Goal: Task Accomplishment & Management: Manage account settings

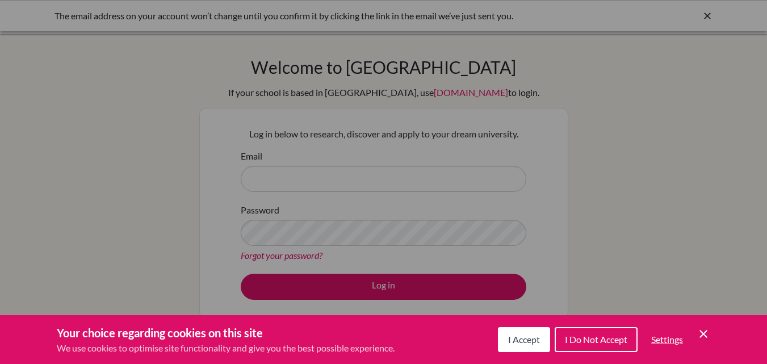
click at [518, 343] on span "I Accept" at bounding box center [524, 339] width 32 height 11
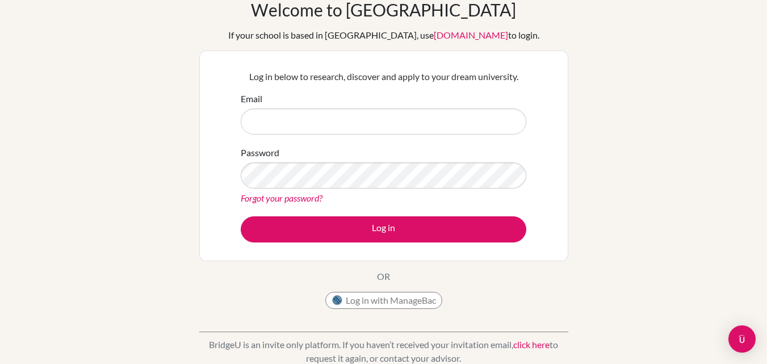
scroll to position [58, 0]
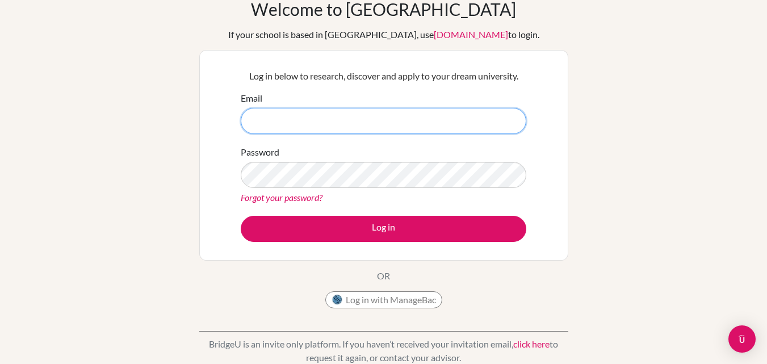
click at [405, 113] on input "Email" at bounding box center [383, 121] width 285 height 26
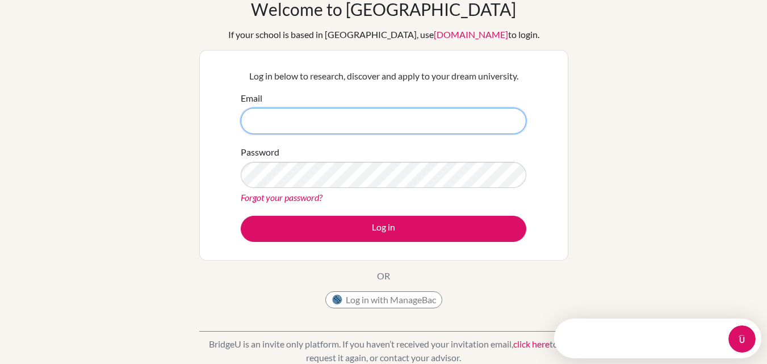
scroll to position [0, 0]
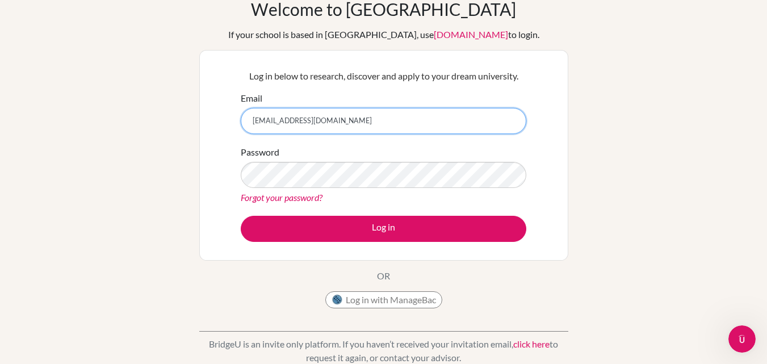
type input "[EMAIL_ADDRESS][DOMAIN_NAME]"
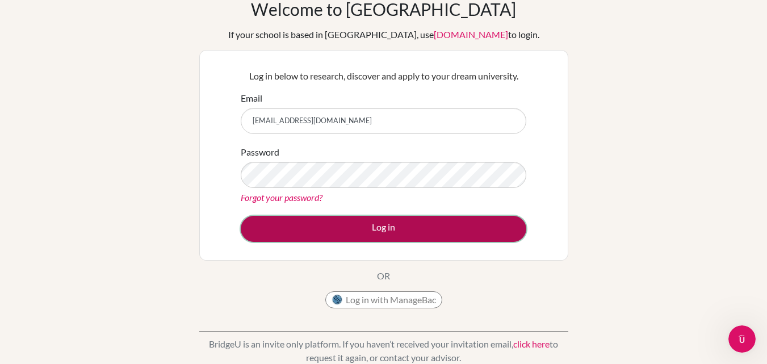
click at [364, 233] on button "Log in" at bounding box center [383, 229] width 285 height 26
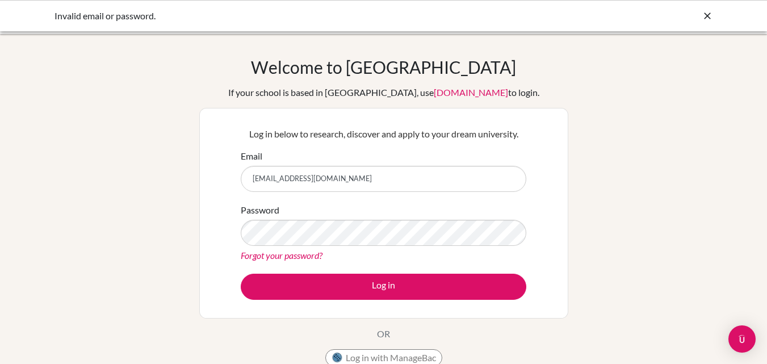
click at [359, 182] on input "[EMAIL_ADDRESS][DOMAIN_NAME]" at bounding box center [383, 179] width 285 height 26
type input "022neb488@sxc.edu.np"
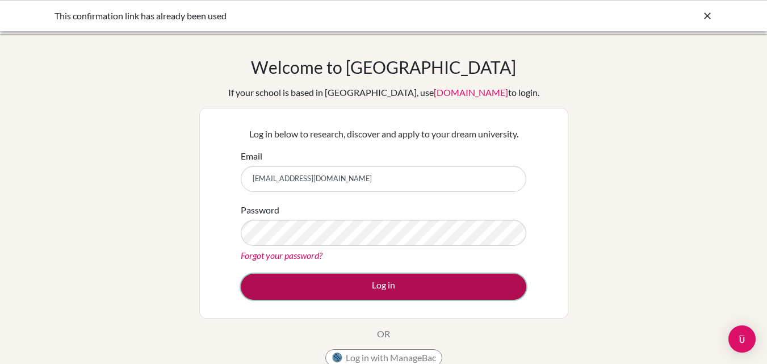
click at [392, 294] on button "Log in" at bounding box center [383, 287] width 285 height 26
click at [377, 285] on button "Log in" at bounding box center [383, 287] width 285 height 26
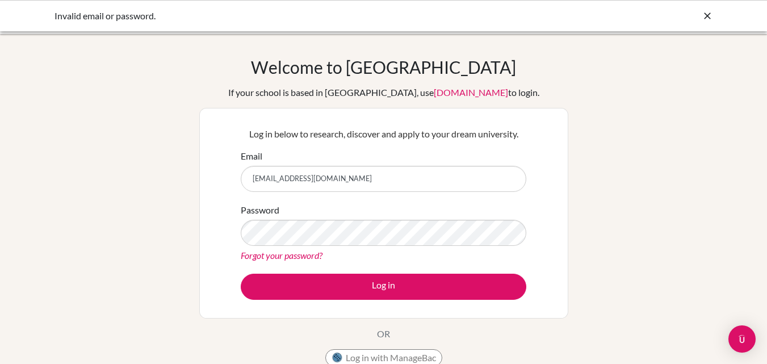
drag, startPoint x: 358, startPoint y: 175, endPoint x: 241, endPoint y: 188, distance: 118.2
click at [241, 188] on div "Email 022neb488@sxc.edu.np" at bounding box center [383, 170] width 285 height 43
type input "siddhartha37864@gmail.com"
click at [258, 253] on link "Forgot your password?" at bounding box center [282, 255] width 82 height 11
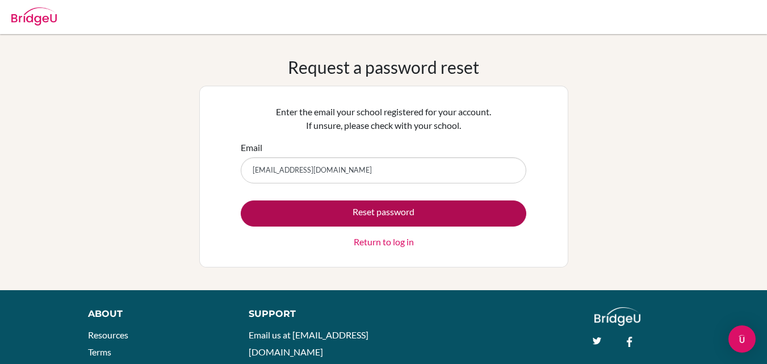
type input "[EMAIL_ADDRESS][DOMAIN_NAME]"
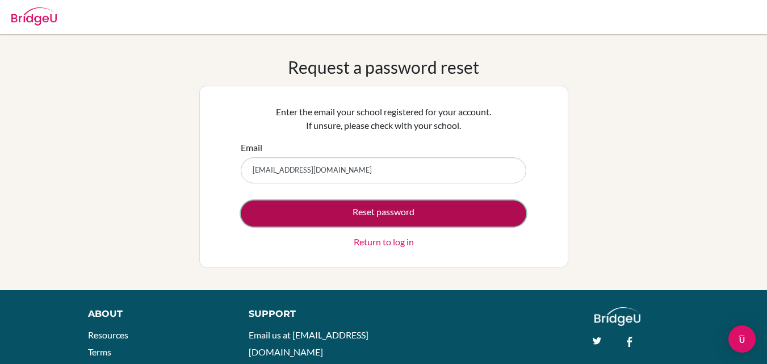
click at [373, 218] on button "Reset password" at bounding box center [383, 213] width 285 height 26
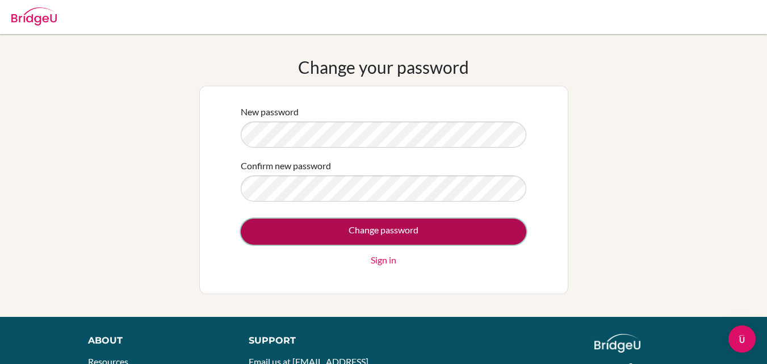
click at [357, 225] on input "Change password" at bounding box center [383, 231] width 285 height 26
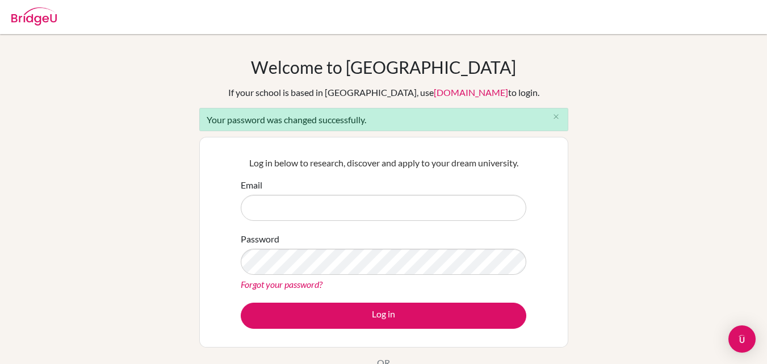
click at [327, 206] on input "Email" at bounding box center [383, 208] width 285 height 26
type input "[EMAIL_ADDRESS][DOMAIN_NAME]"
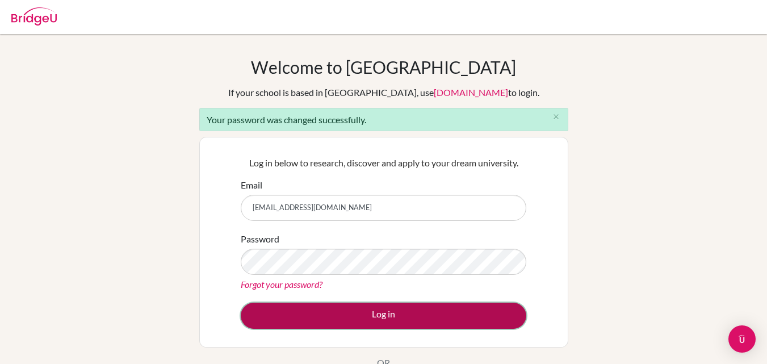
click at [386, 319] on button "Log in" at bounding box center [383, 315] width 285 height 26
